Goal: Communication & Community: Share content

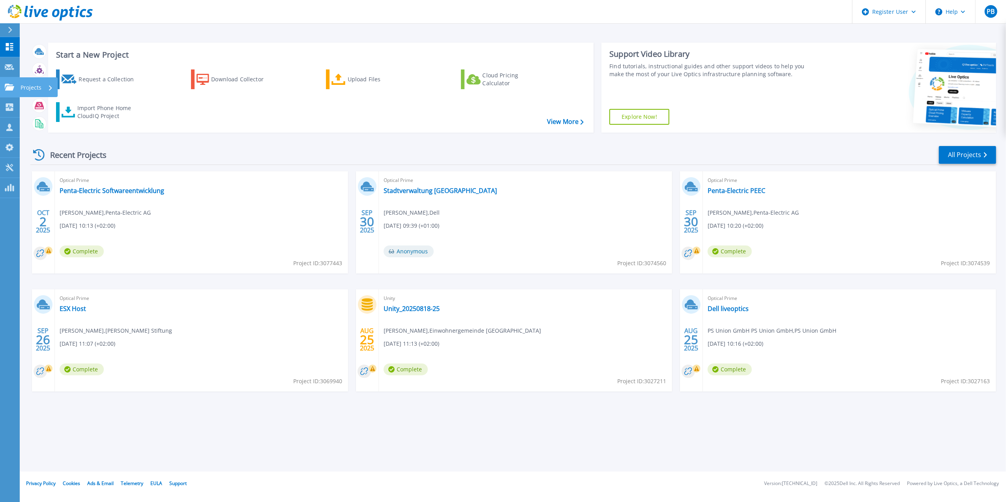
click at [7, 95] on link "Projects Projects" at bounding box center [10, 87] width 20 height 20
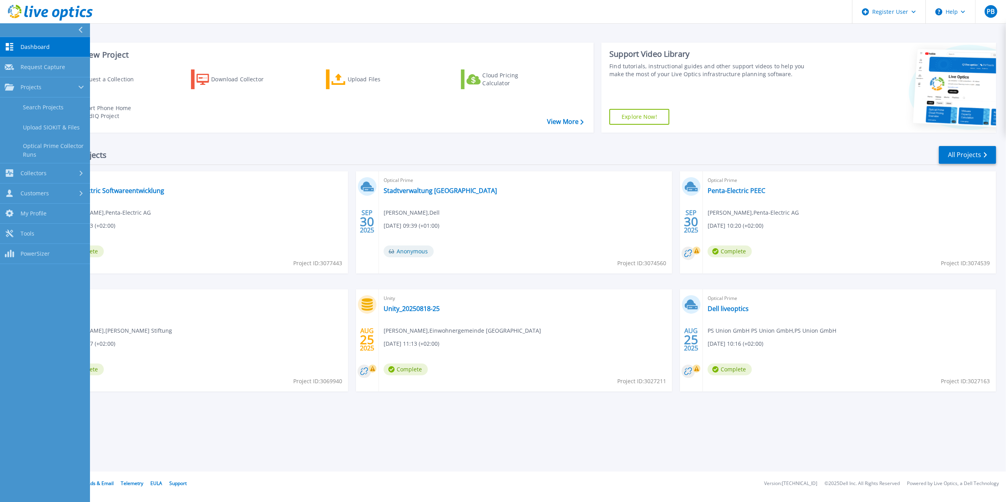
click at [519, 425] on div "Start a New Project Request a Collection Download Collector Upload Files Cloud …" at bounding box center [513, 236] width 987 height 472
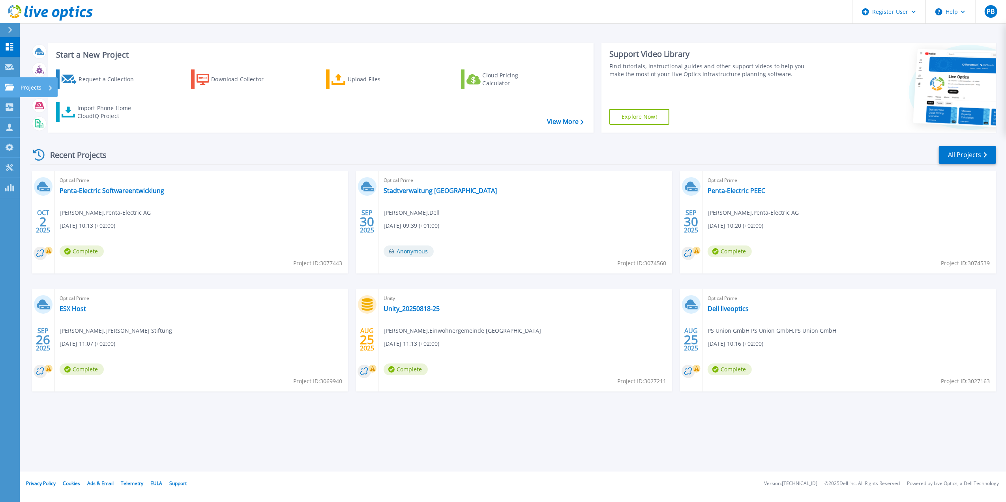
click at [12, 86] on icon at bounding box center [9, 87] width 9 height 7
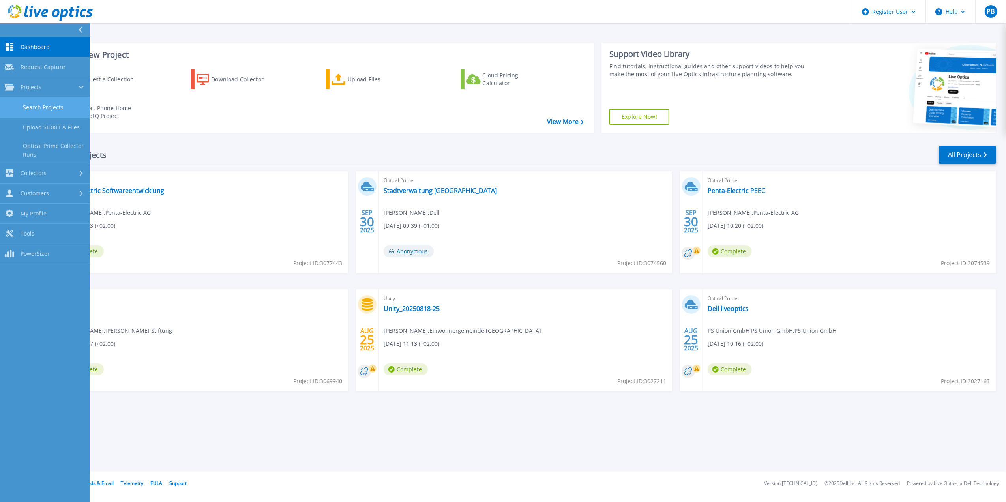
click at [26, 113] on link "Search Projects" at bounding box center [45, 108] width 90 height 20
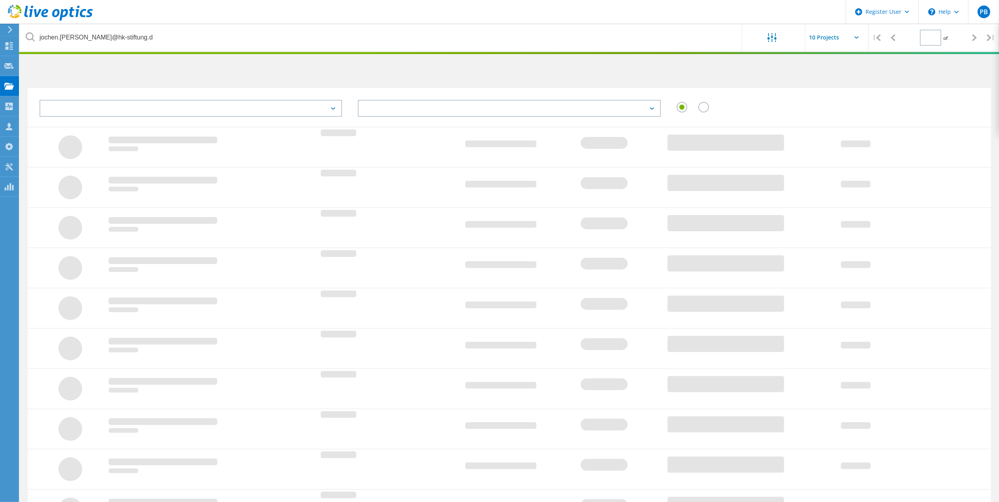
type input "1"
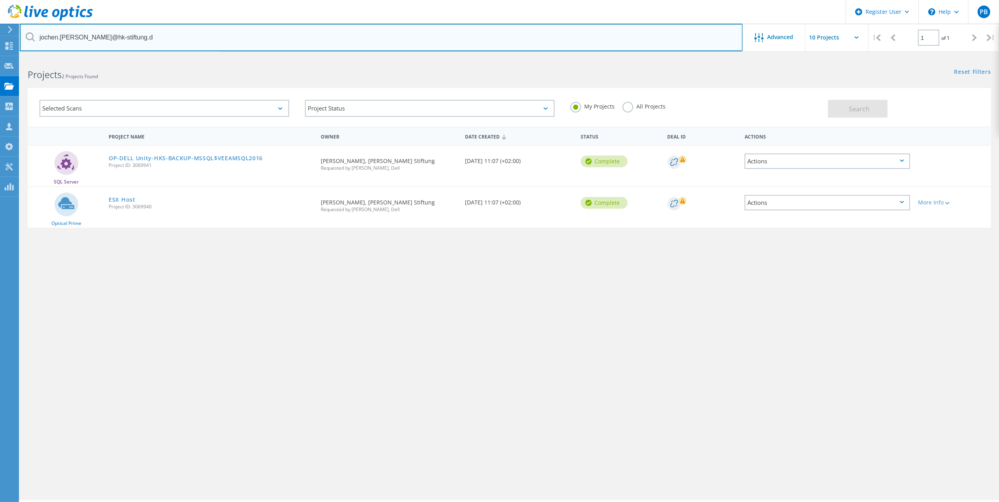
drag, startPoint x: 137, startPoint y: 32, endPoint x: -2, endPoint y: 13, distance: 141.2
click at [0, 13] on html "Register User \n Help Explore Helpful Articles Contact Support PB Dell User Pau…" at bounding box center [499, 262] width 999 height 524
type input "Gemeinde [GEOGRAPHIC_DATA]"
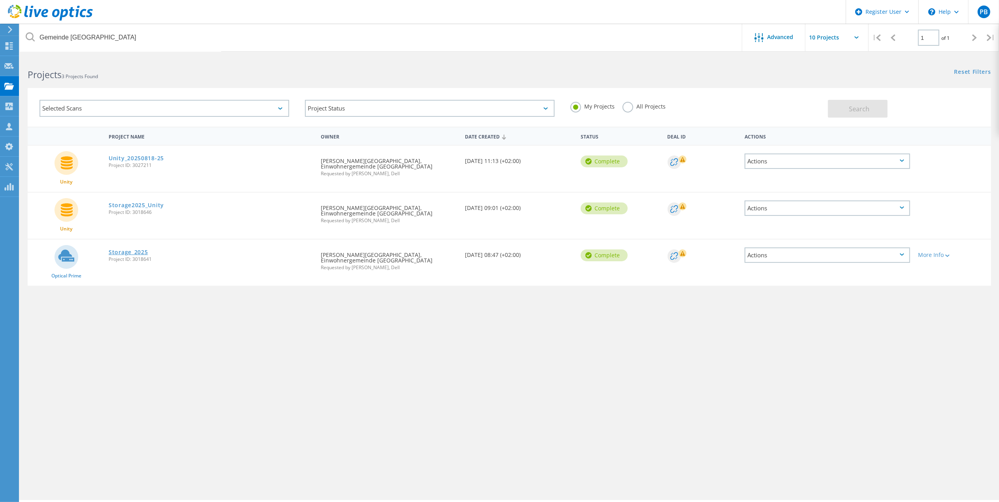
click at [141, 250] on link "Storage_2025" at bounding box center [128, 253] width 39 height 6
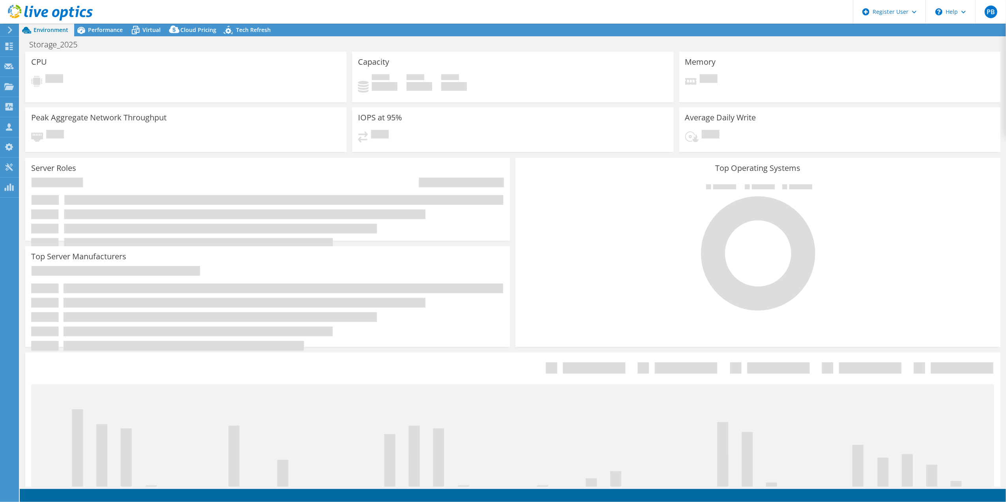
select select "USD"
select select "EUFrankfurt"
select select "CHF"
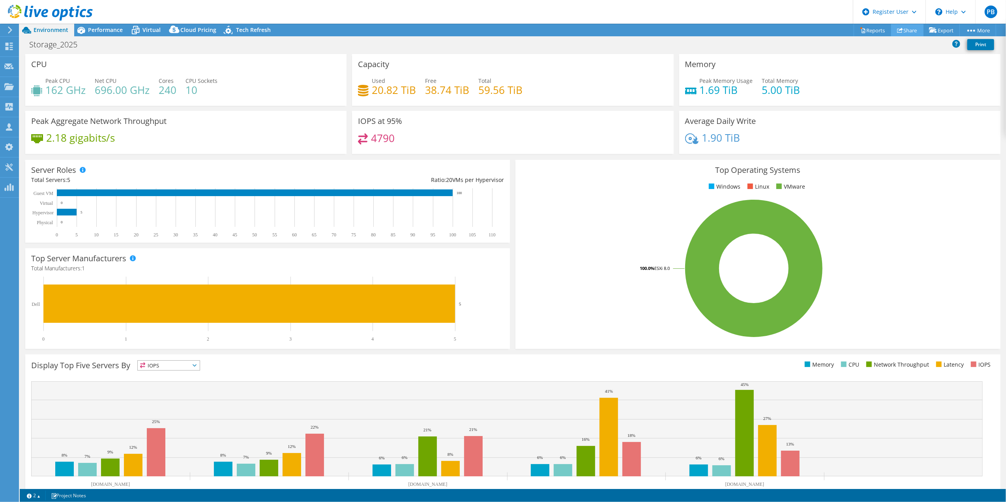
click at [898, 28] on use at bounding box center [901, 30] width 6 height 5
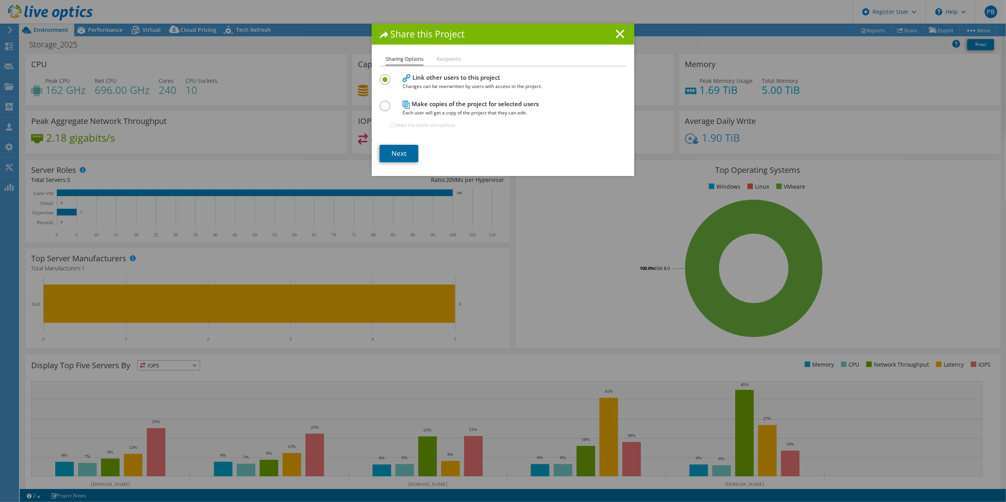
click at [400, 155] on link "Next" at bounding box center [399, 153] width 39 height 17
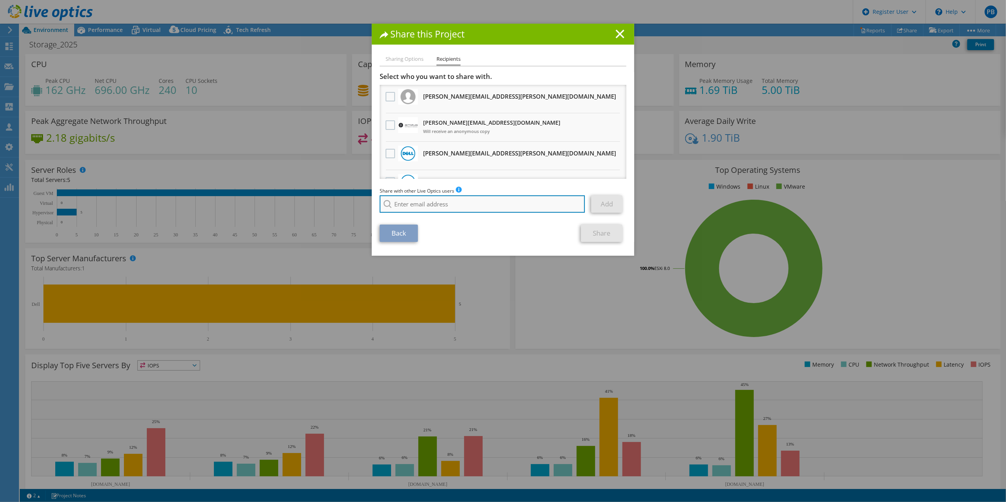
click at [449, 201] on input "search" at bounding box center [482, 203] width 205 height 17
click at [411, 205] on input "search" at bounding box center [482, 203] width 205 height 17
paste input "dfrueh@itris.ch"
type input "dfrueh@itris.ch"
click at [417, 215] on li "dfrueh@itris.ch" at bounding box center [425, 214] width 91 height 9
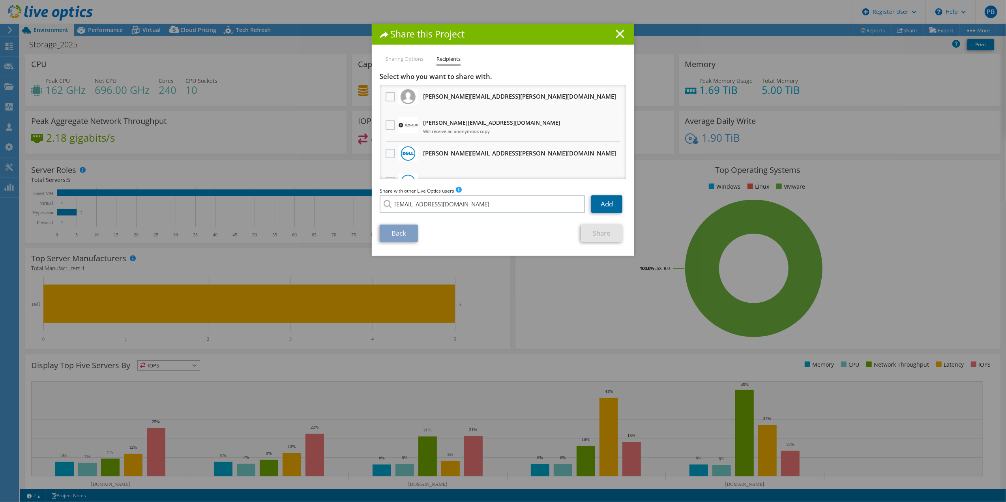
click at [599, 206] on link "Add" at bounding box center [606, 203] width 31 height 17
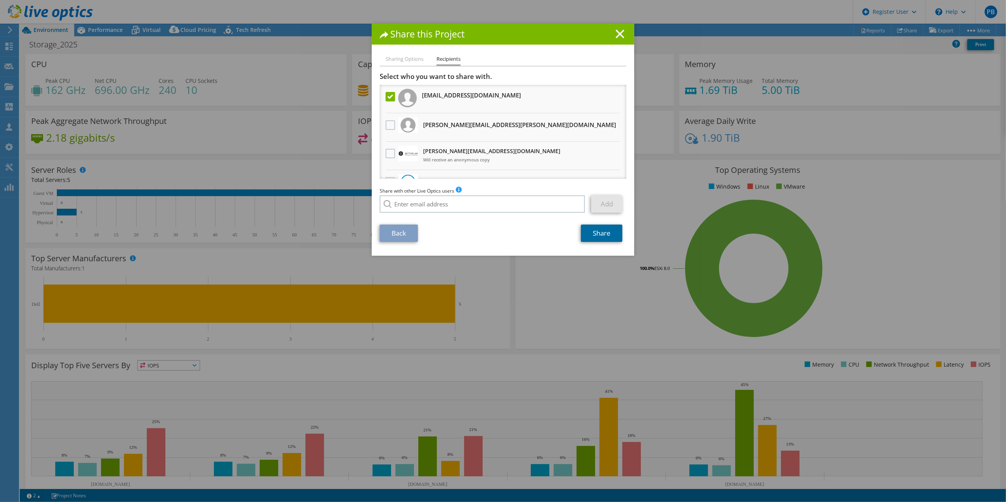
click at [612, 233] on link "Share" at bounding box center [601, 233] width 41 height 17
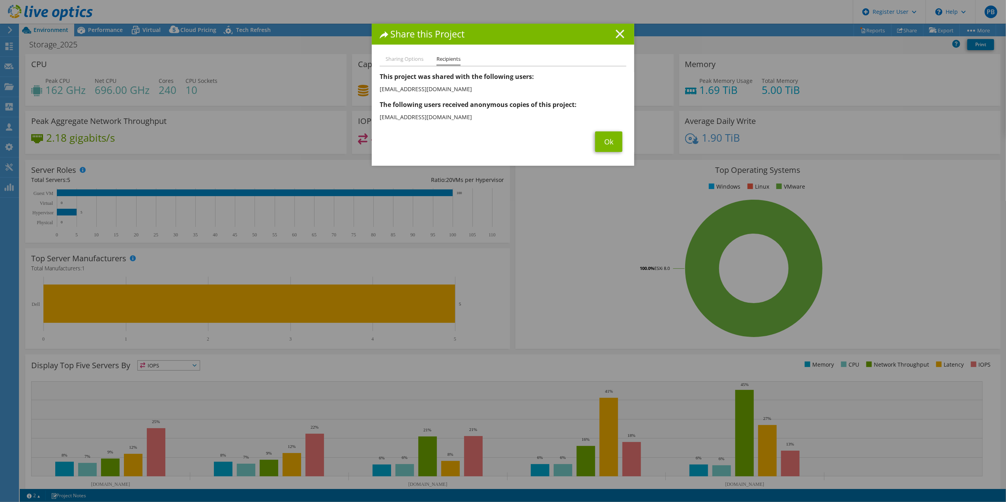
click at [616, 36] on icon at bounding box center [620, 34] width 9 height 9
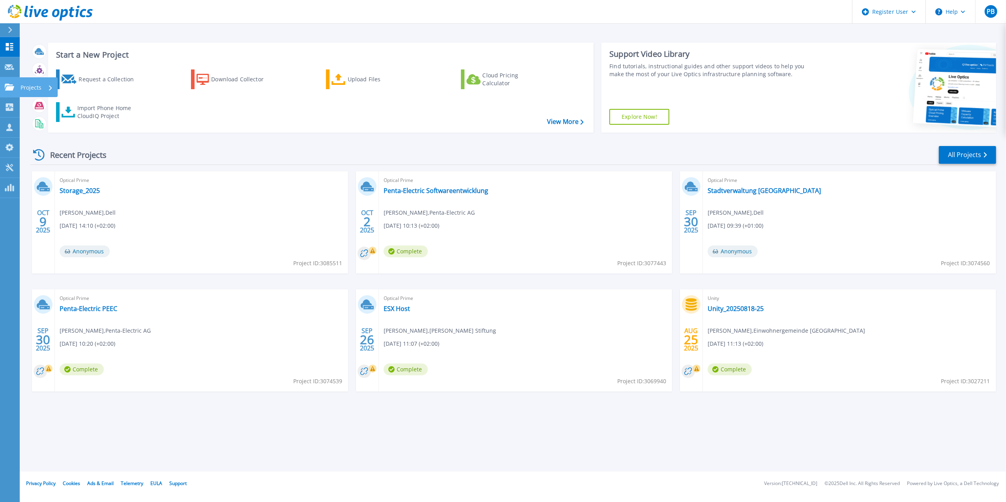
click at [10, 77] on link "Projects Projects" at bounding box center [10, 87] width 20 height 20
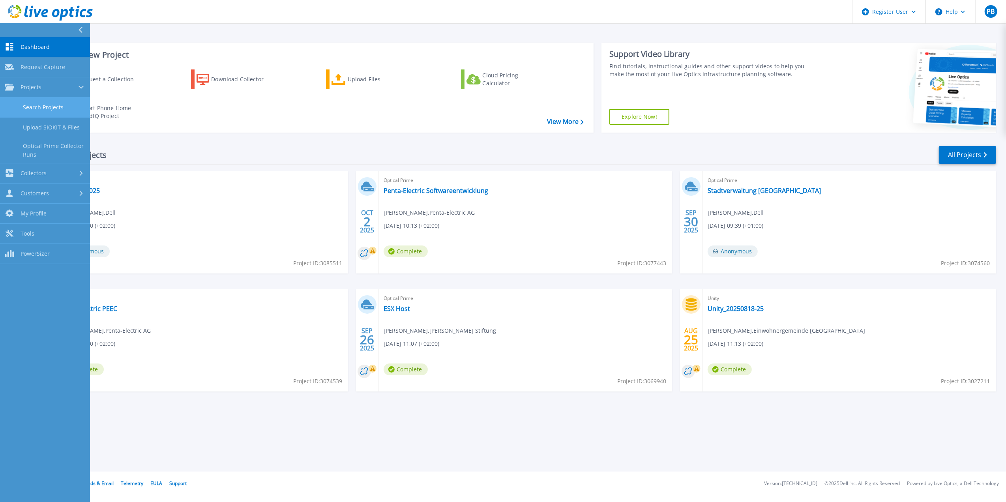
click at [40, 113] on link "Search Projects" at bounding box center [45, 108] width 90 height 20
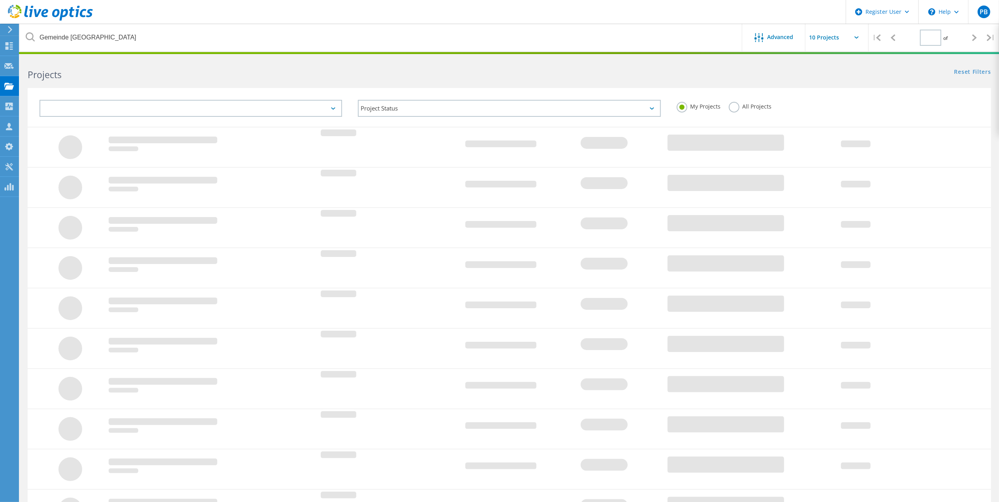
type input "1"
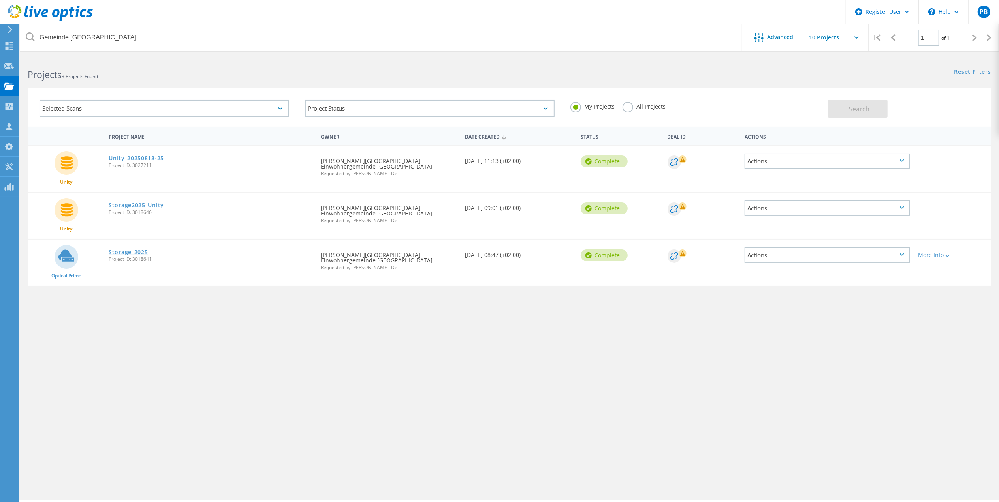
click at [127, 250] on link "Storage_2025" at bounding box center [128, 253] width 39 height 6
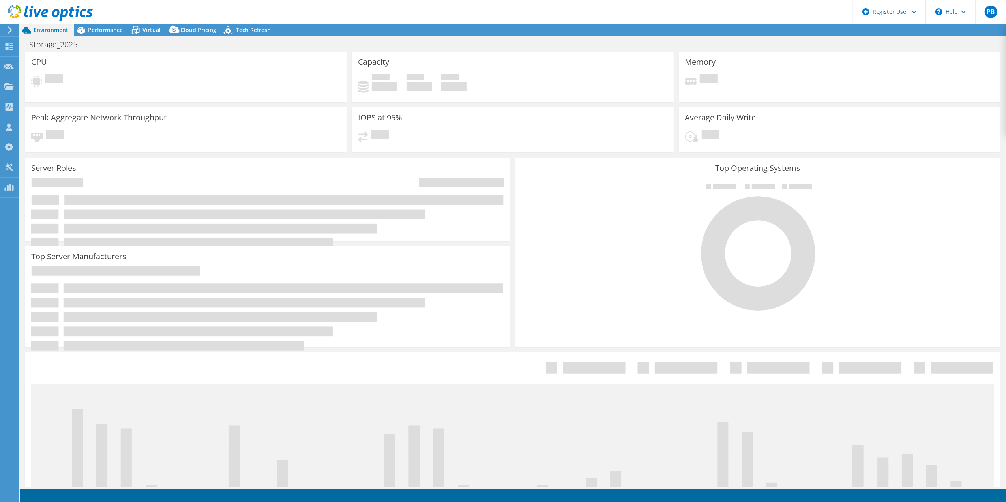
select select "USD"
select select "EUFrankfurt"
select select "CHF"
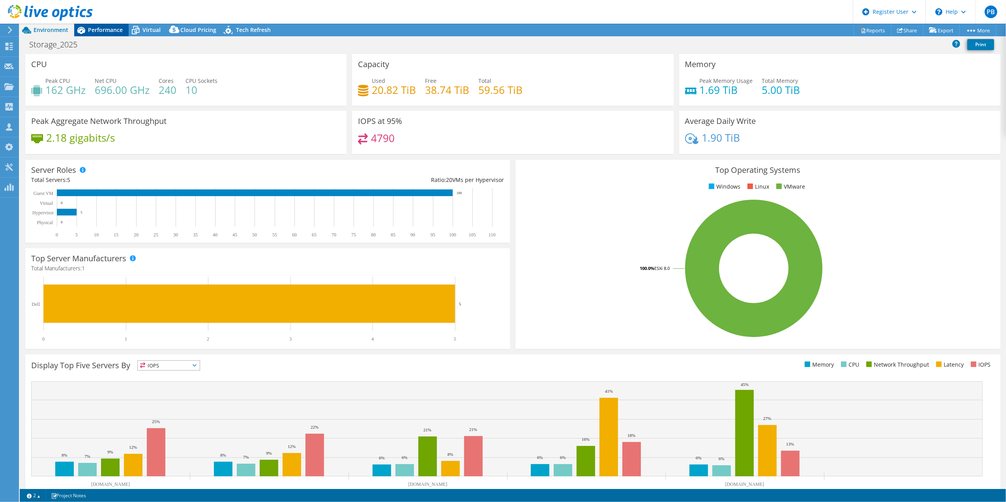
click at [110, 31] on span "Performance" at bounding box center [105, 30] width 35 height 8
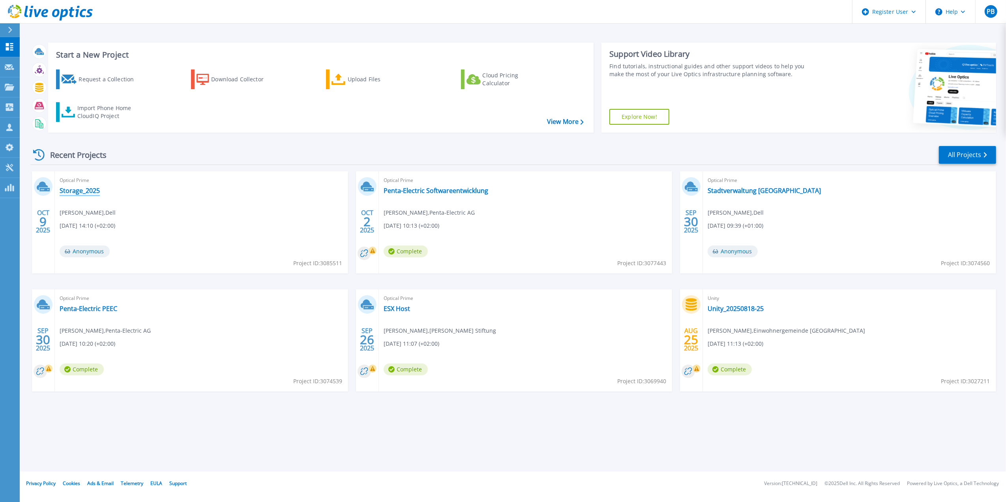
click at [87, 192] on link "Storage_2025" at bounding box center [80, 191] width 40 height 8
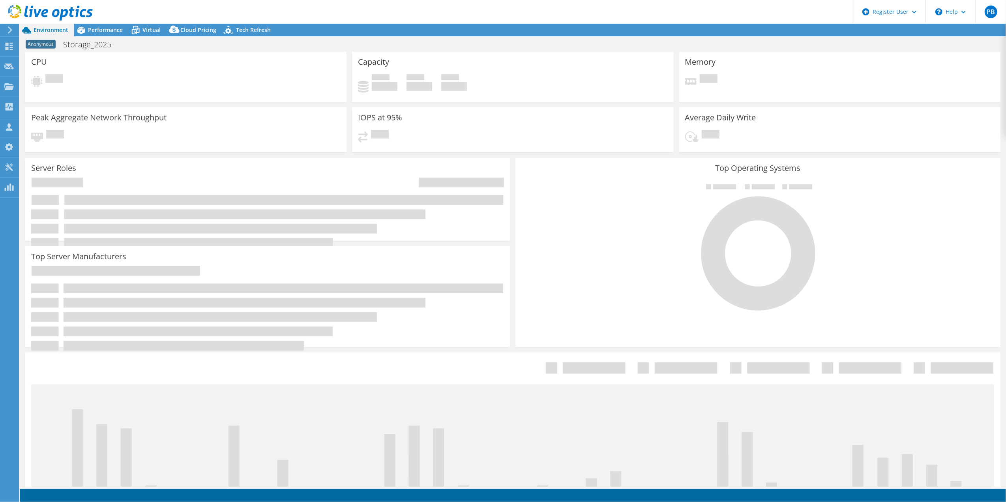
select select "USD"
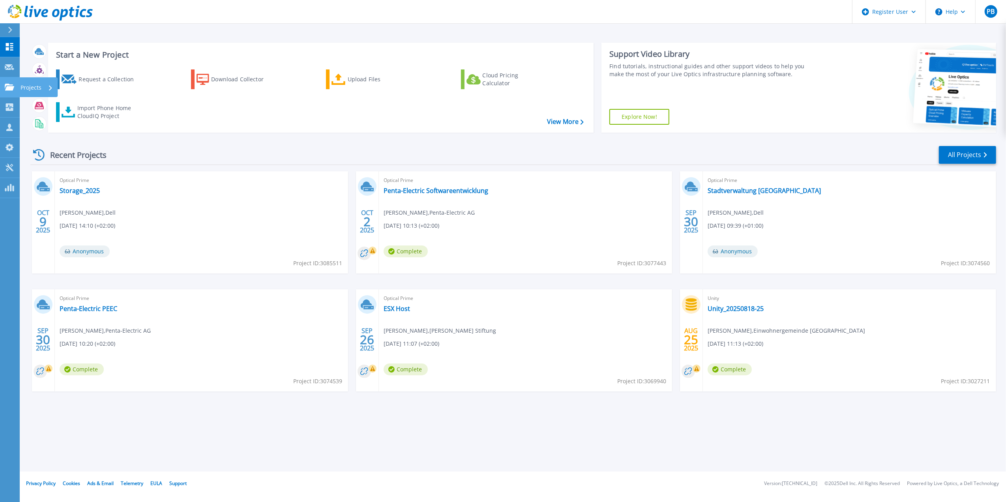
click at [5, 90] on icon at bounding box center [9, 87] width 9 height 7
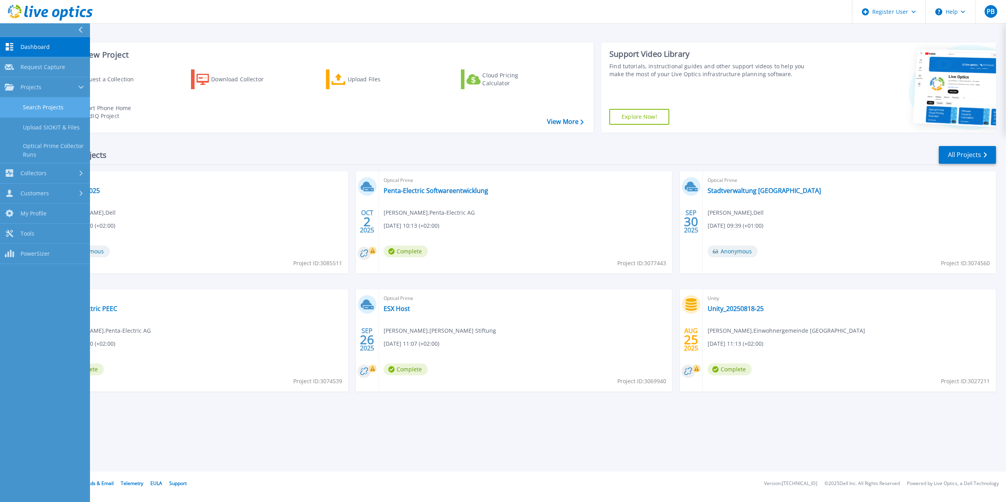
click at [24, 107] on link "Search Projects" at bounding box center [45, 108] width 90 height 20
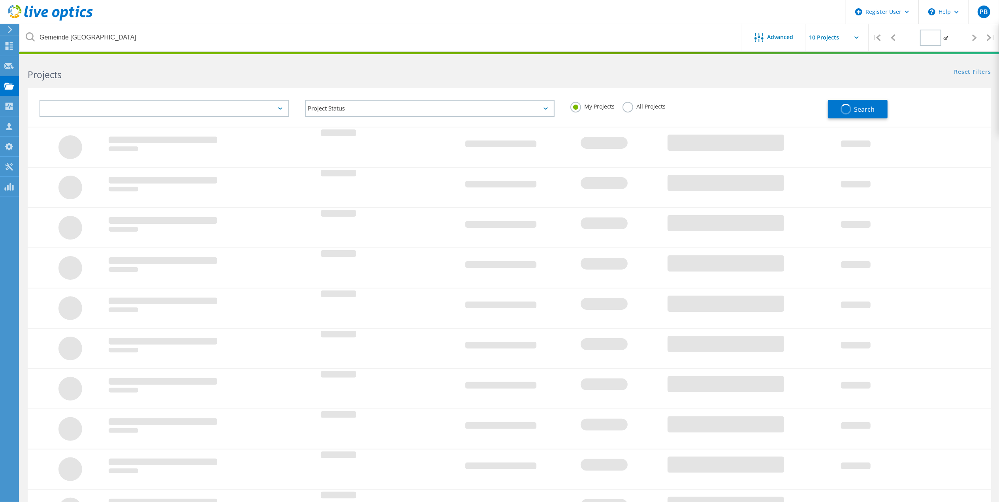
type input "1"
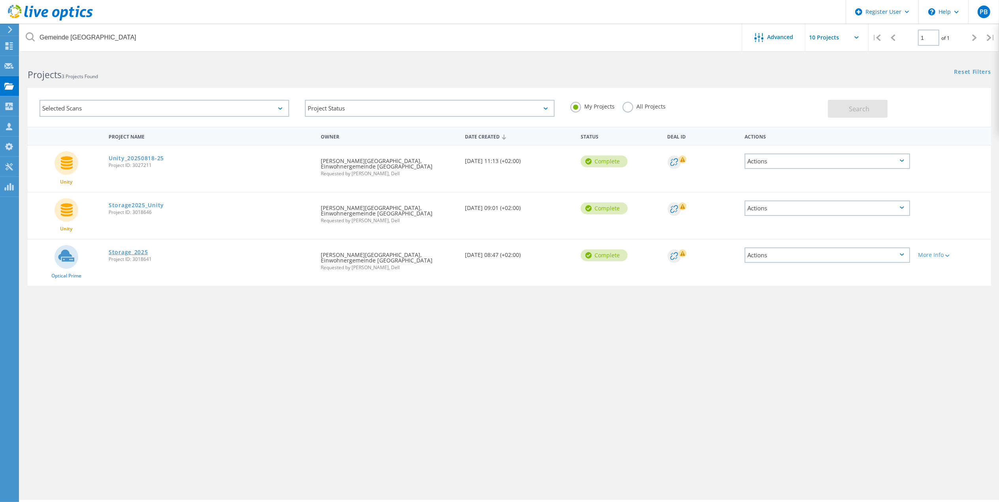
click at [137, 250] on link "Storage_2025" at bounding box center [128, 253] width 39 height 6
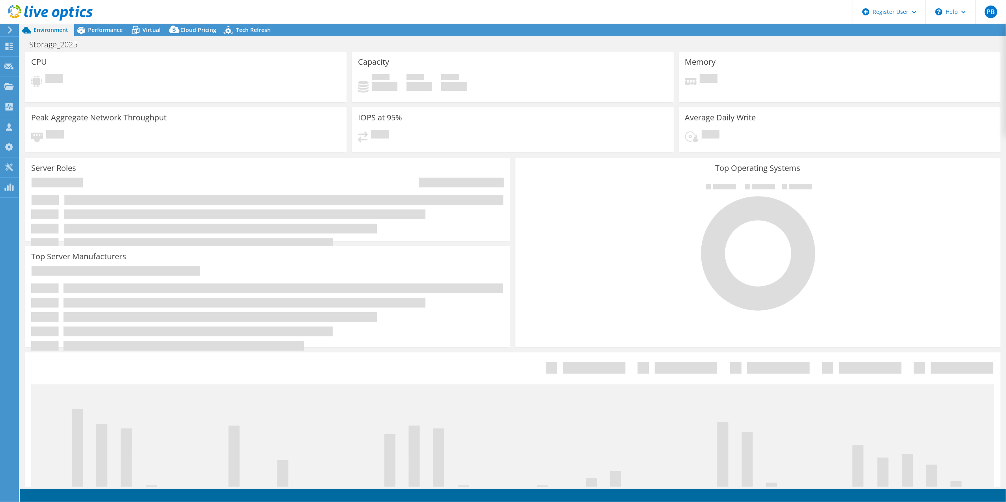
select select "EUFrankfurt"
select select "CHF"
